Goal: Navigation & Orientation: Find specific page/section

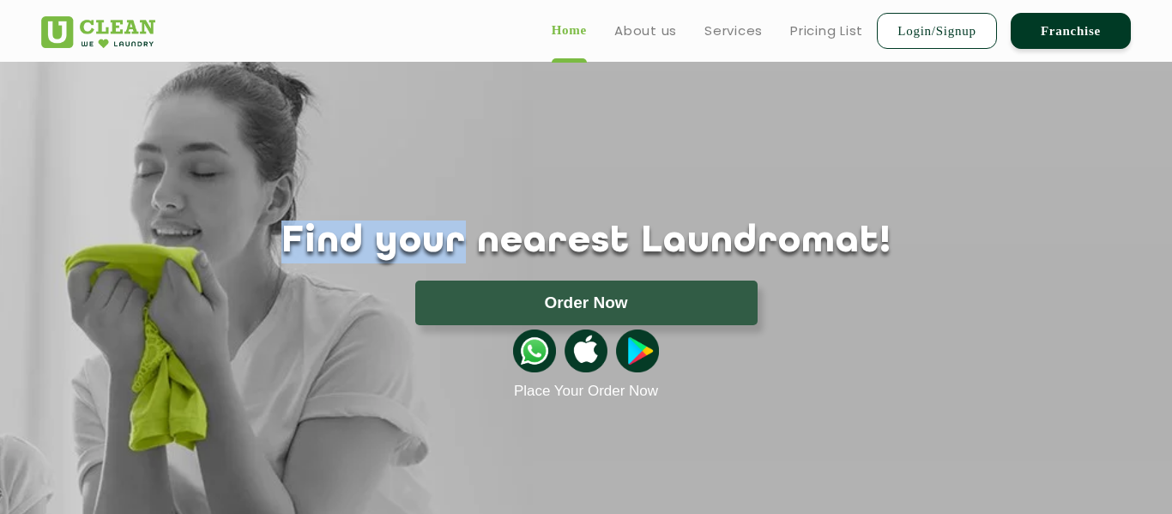
click at [810, 230] on h1 "Find your nearest Laundromat!" at bounding box center [585, 241] width 1115 height 43
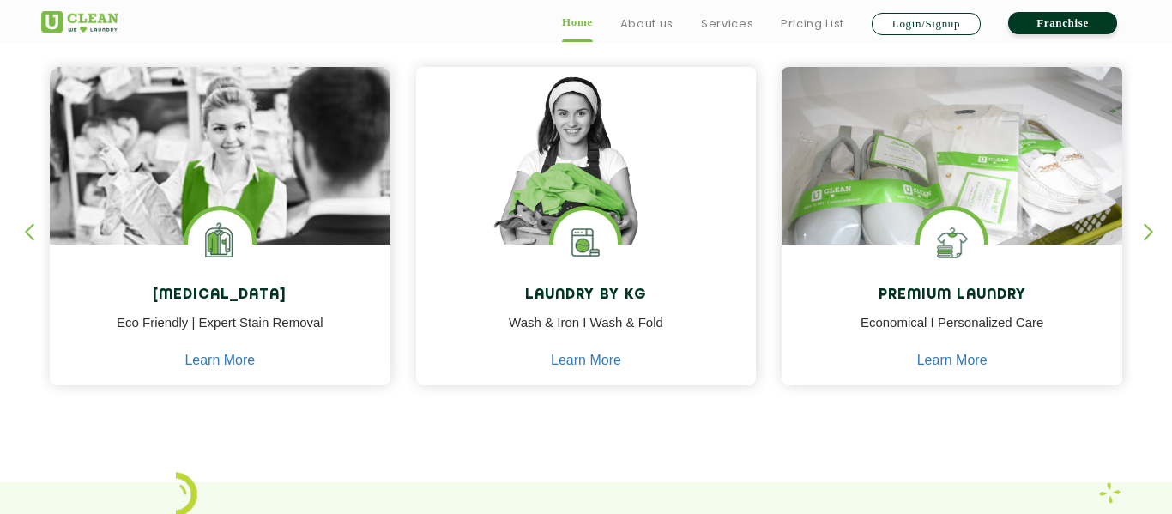
scroll to position [742, 0]
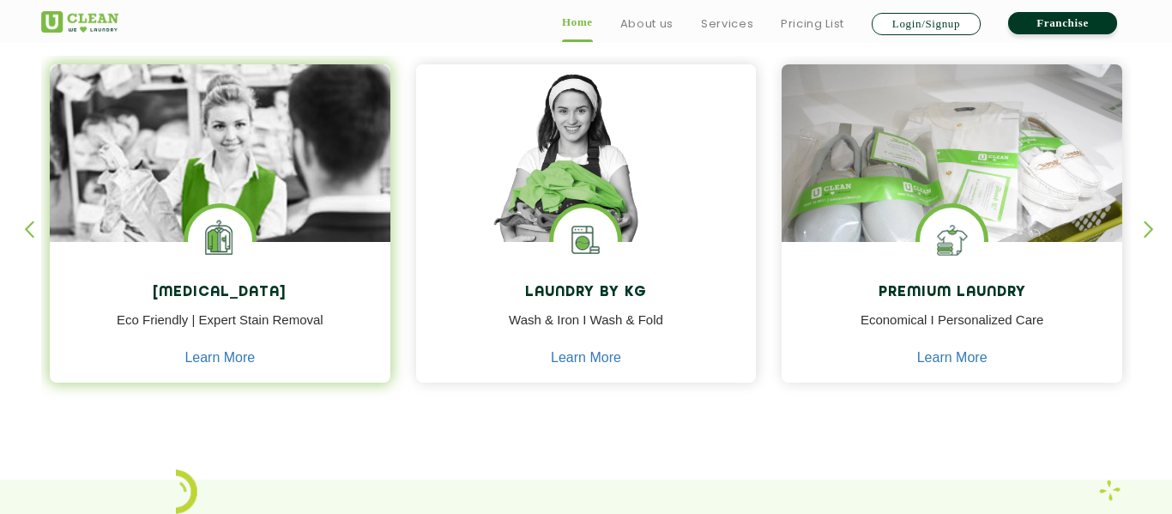
click at [230, 326] on p "Eco Friendly | Expert Stain Removal" at bounding box center [220, 330] width 315 height 39
click at [238, 171] on img at bounding box center [220, 201] width 341 height 274
click at [215, 363] on link "Learn More" at bounding box center [219, 357] width 70 height 15
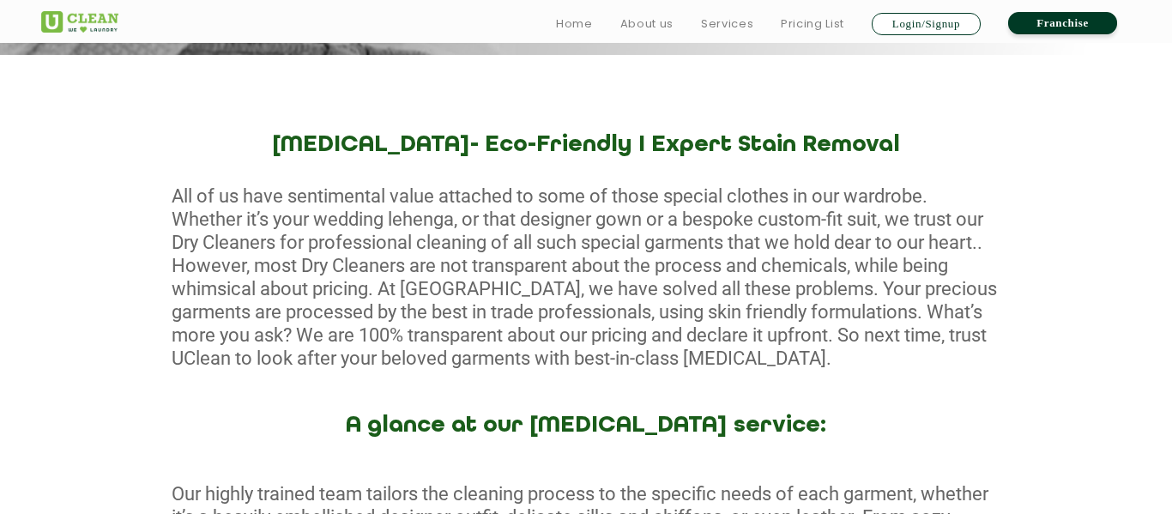
scroll to position [609, 0]
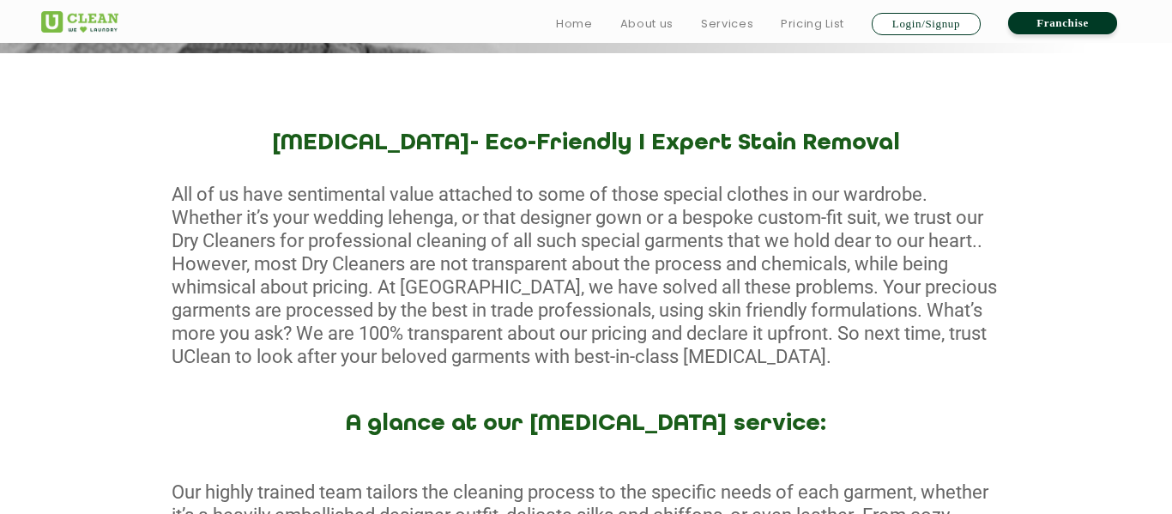
click at [670, 322] on div "All of us have sentimental value attached to some of those special clothes in o…" at bounding box center [586, 275] width 1172 height 185
